Goal: Check status: Check status

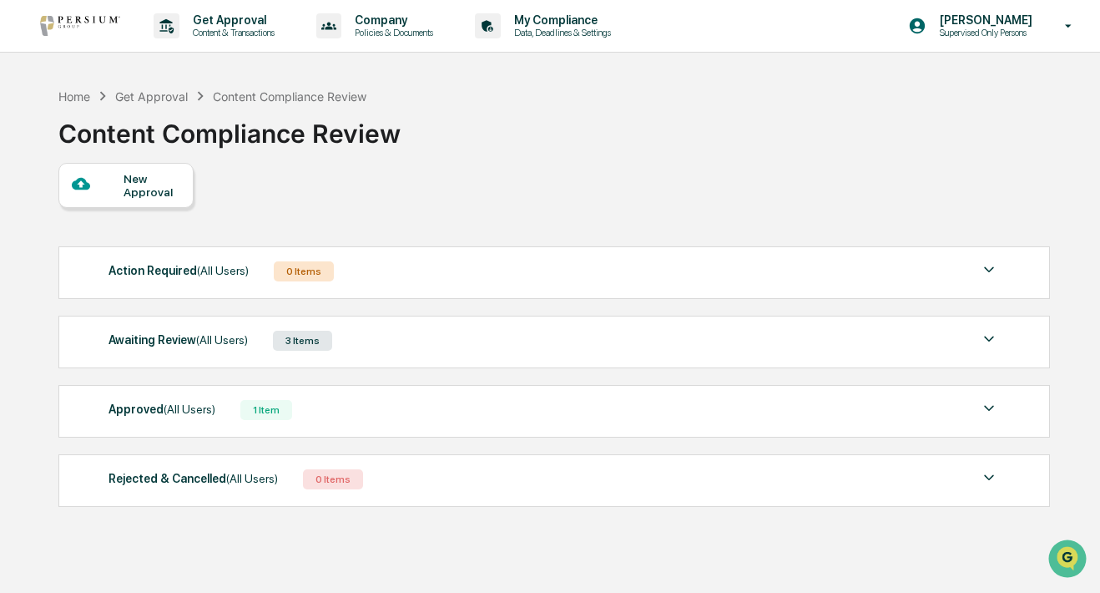
click at [341, 414] on div "Approved (All Users) 1 Item" at bounding box center [555, 409] width 892 height 23
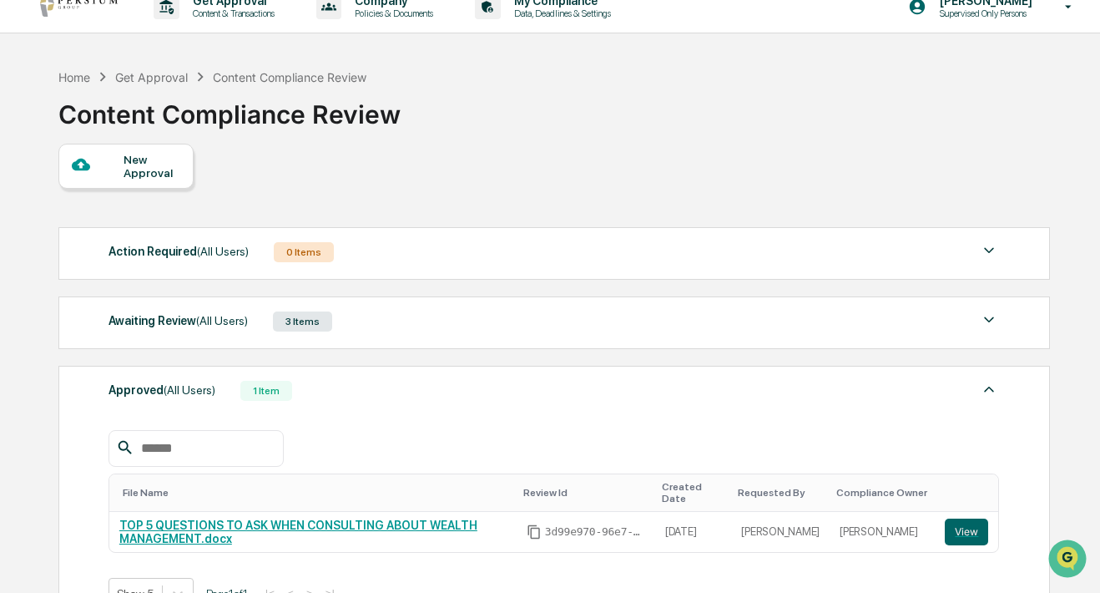
scroll to position [21, 0]
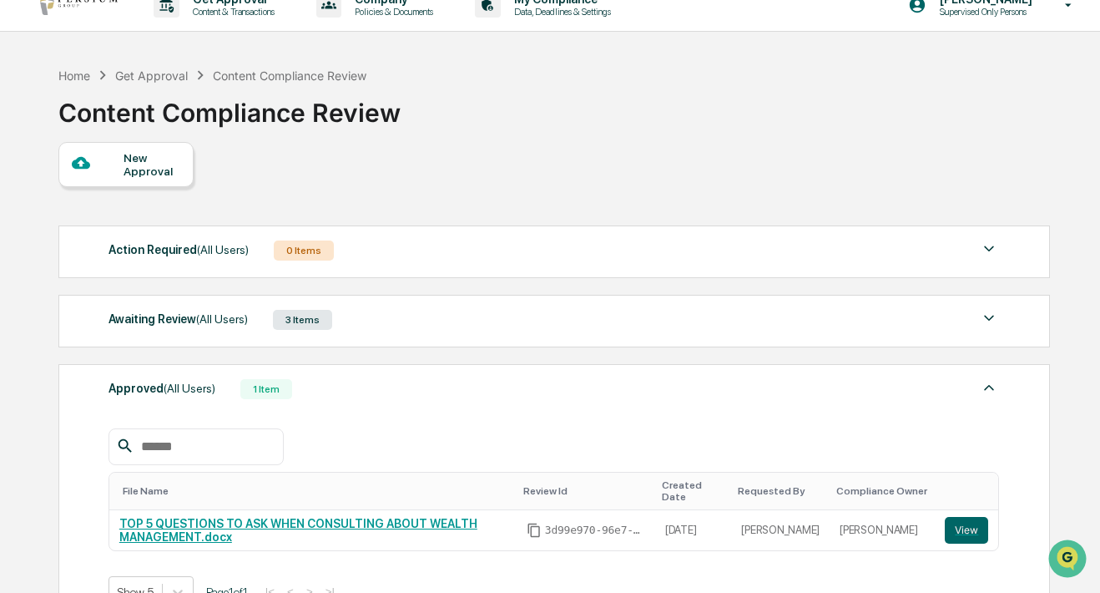
click at [409, 407] on div "File Name Review Id Created Date Requested By Compliance Owner TOP 5 QUESTIONS …" at bounding box center [555, 505] width 892 height 205
click at [395, 388] on div "Approved (All Users) 1 Item" at bounding box center [555, 388] width 892 height 23
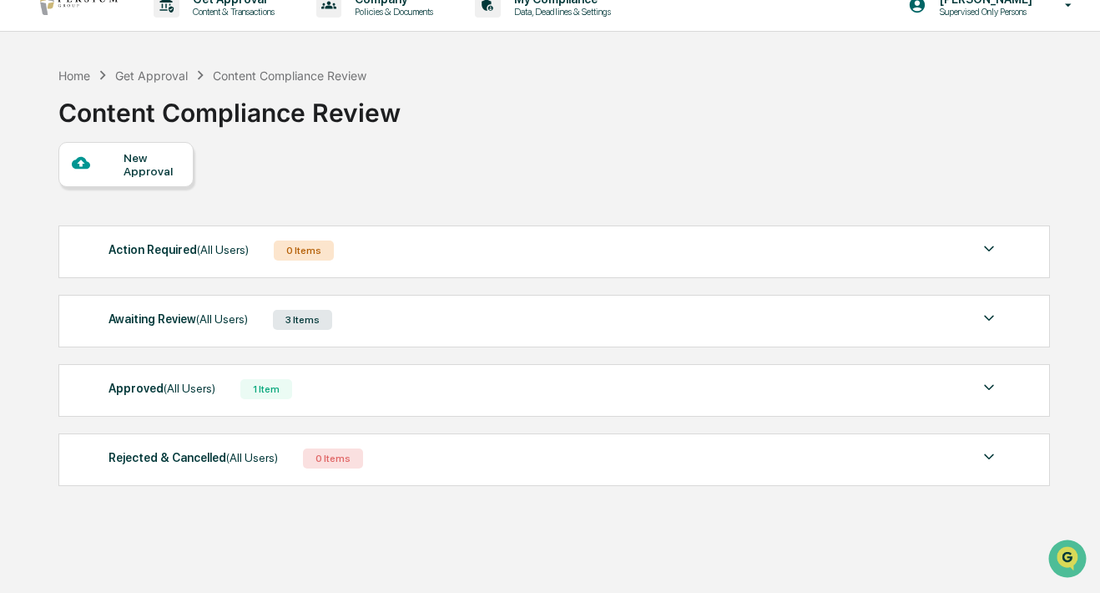
click at [406, 337] on div "Awaiting Review (All Users) 3 Items File Name Review Id Created Date Requested …" at bounding box center [554, 321] width 992 height 53
click at [404, 323] on div "Awaiting Review (All Users) 3 Items" at bounding box center [555, 319] width 892 height 23
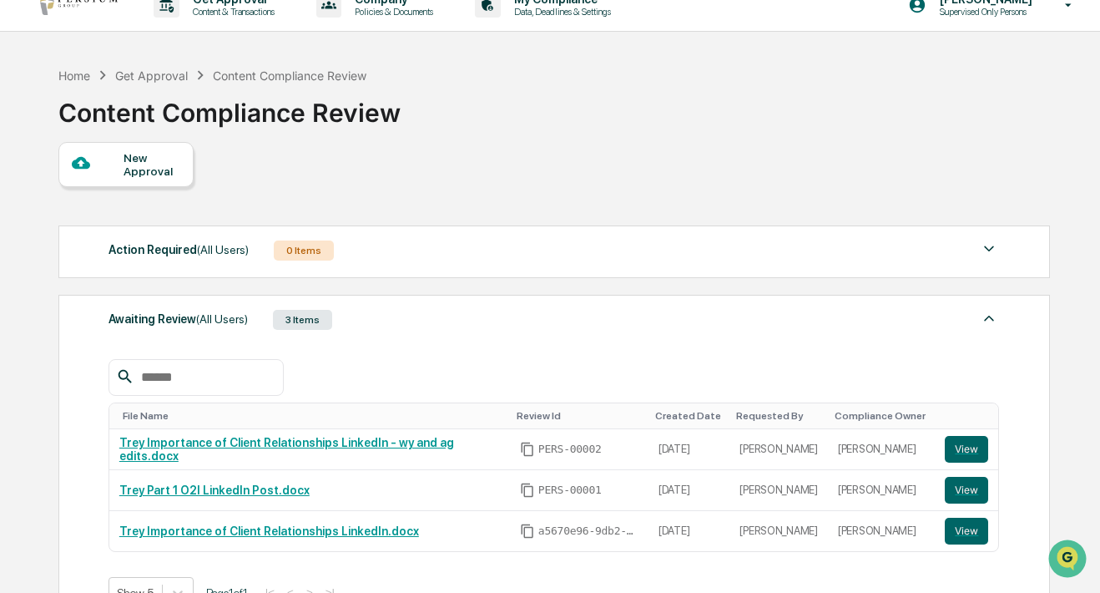
click at [390, 363] on div at bounding box center [555, 377] width 892 height 37
click at [387, 335] on div "File Name Review Id Created Date Requested By Compliance Owner Trey Importance …" at bounding box center [555, 471] width 892 height 275
click at [331, 316] on div "3 Items" at bounding box center [302, 320] width 59 height 20
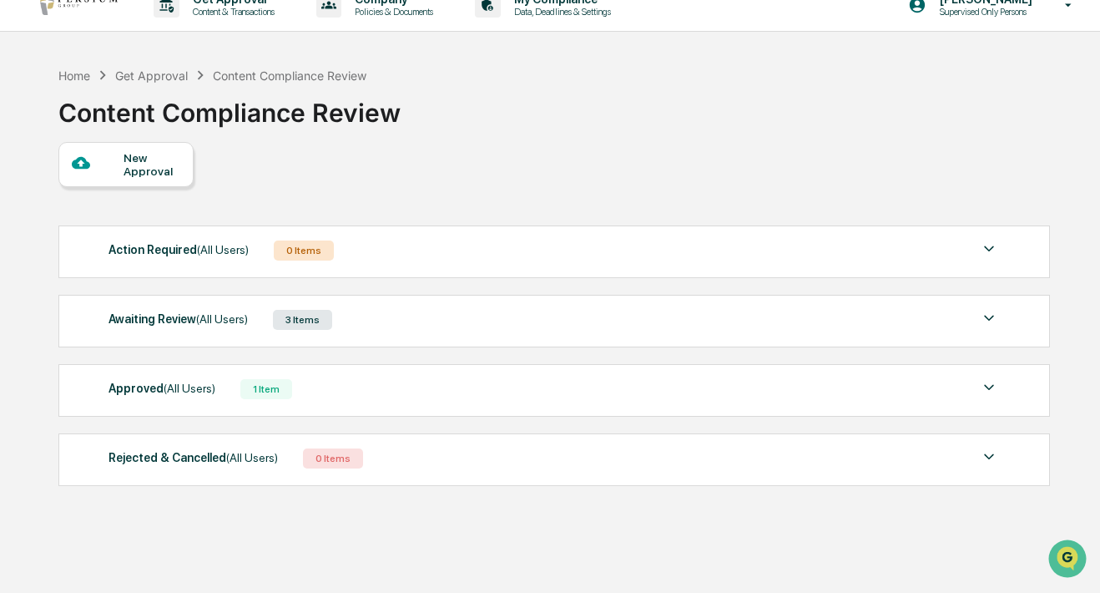
click at [317, 330] on div "3 Items" at bounding box center [302, 320] width 59 height 20
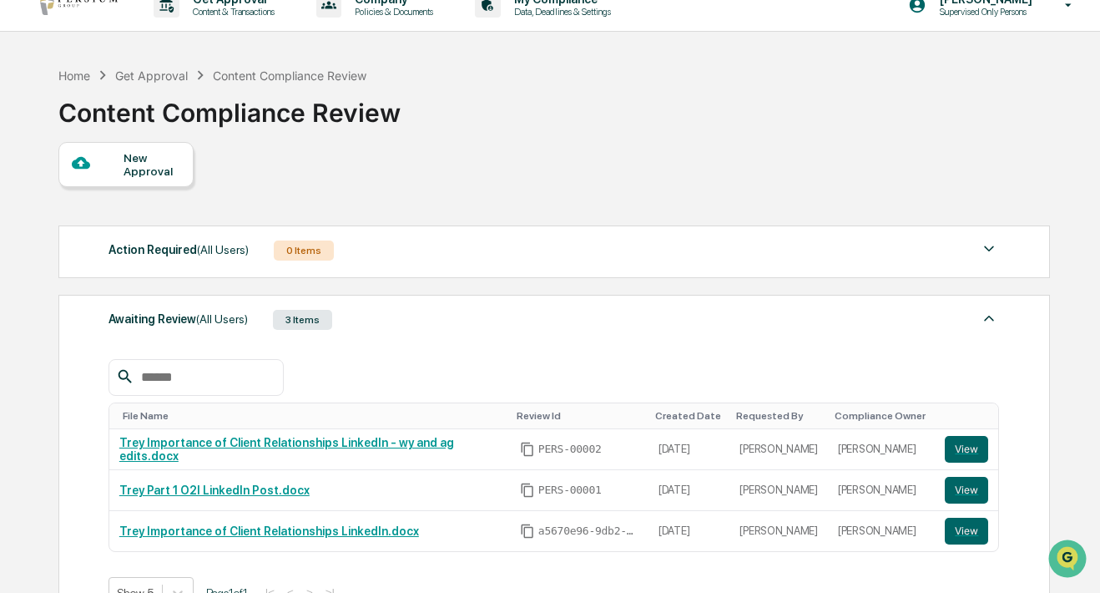
click at [320, 329] on div "3 Items" at bounding box center [302, 320] width 59 height 20
